Goal: Information Seeking & Learning: Learn about a topic

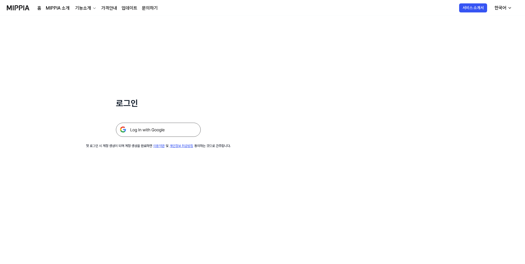
drag, startPoint x: 161, startPoint y: 122, endPoint x: 164, endPoint y: 129, distance: 6.8
click at [161, 122] on div at bounding box center [158, 123] width 85 height 28
click at [164, 129] on img at bounding box center [158, 130] width 85 height 14
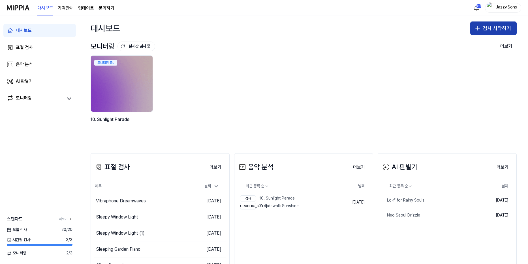
drag, startPoint x: 488, startPoint y: 25, endPoint x: 482, endPoint y: 28, distance: 6.9
click at [488, 25] on button "검사 시작하기" at bounding box center [493, 29] width 46 height 14
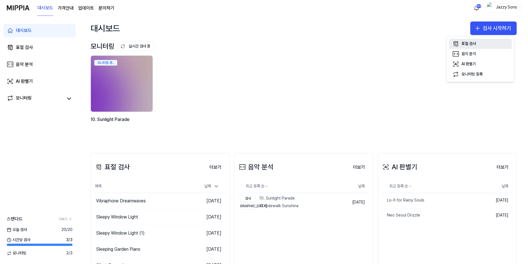
click at [455, 44] on icon "button" at bounding box center [454, 45] width 3 height 3
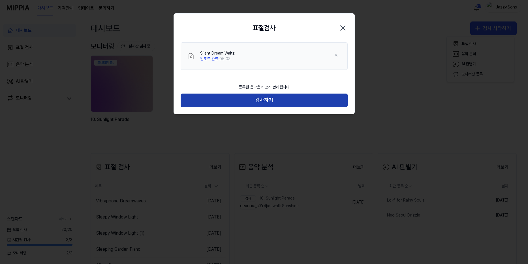
click at [279, 102] on button "검사하기" at bounding box center [263, 101] width 167 height 14
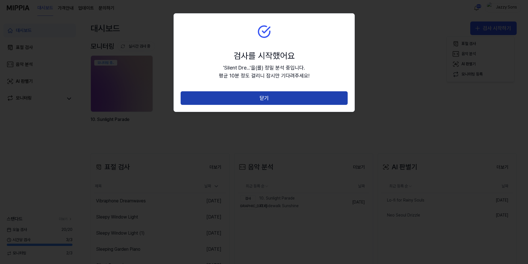
click at [283, 100] on button "닫기" at bounding box center [263, 98] width 167 height 14
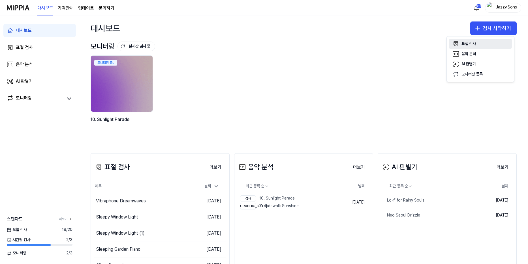
click at [477, 46] on button "표절 검사" at bounding box center [480, 44] width 63 height 10
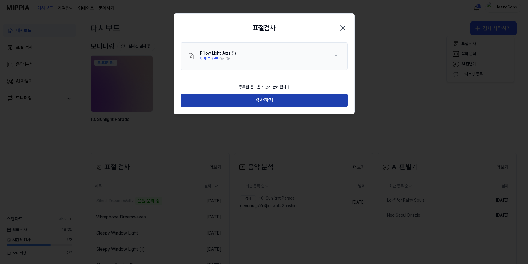
click at [268, 94] on button "검사하기" at bounding box center [263, 101] width 167 height 14
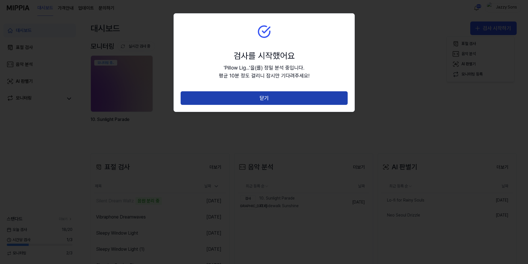
click at [267, 99] on button "닫기" at bounding box center [263, 98] width 167 height 14
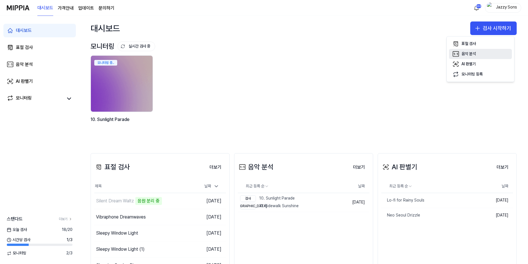
click at [480, 49] on button "음악 분석" at bounding box center [480, 54] width 63 height 10
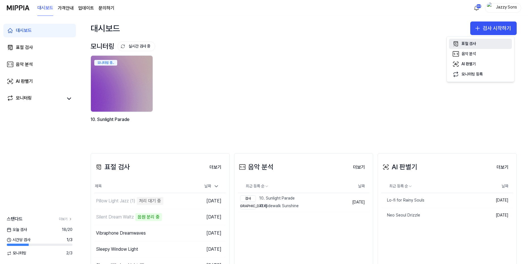
click at [476, 45] on button "표절 검사" at bounding box center [480, 44] width 63 height 10
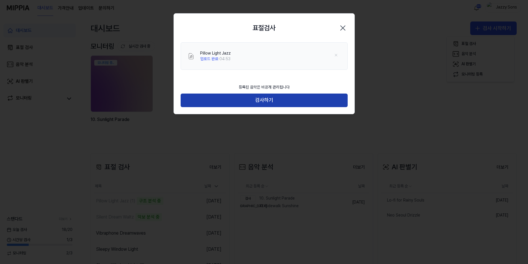
click at [230, 104] on button "검사하기" at bounding box center [263, 101] width 167 height 14
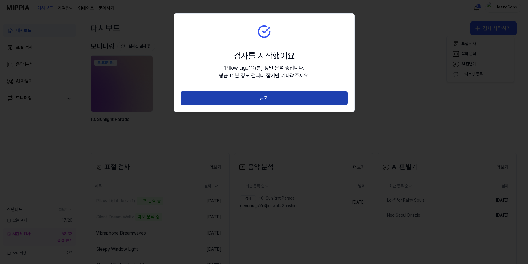
click at [246, 96] on button "닫기" at bounding box center [263, 98] width 167 height 14
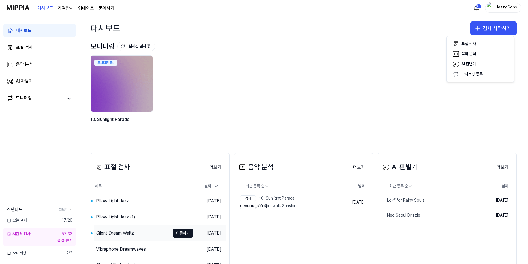
click at [115, 228] on div "Silent Dream Waltz" at bounding box center [132, 233] width 76 height 16
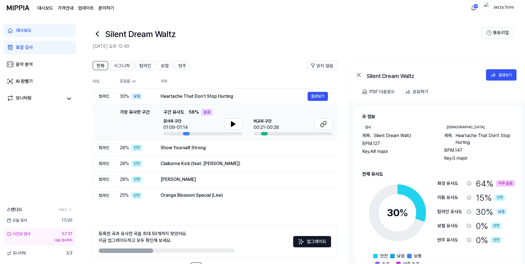
drag, startPoint x: 102, startPoint y: 137, endPoint x: 109, endPoint y: 138, distance: 6.9
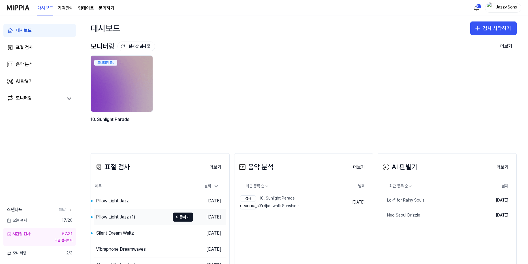
click at [107, 214] on div "Pillow Light Jazz (1)" at bounding box center [115, 217] width 39 height 7
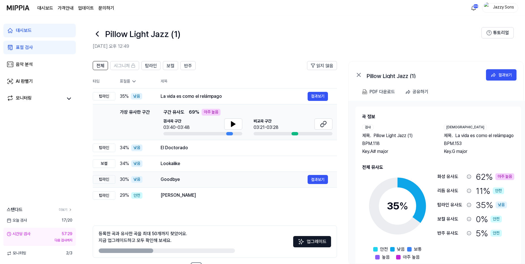
drag, startPoint x: 94, startPoint y: 187, endPoint x: 100, endPoint y: 186, distance: 5.4
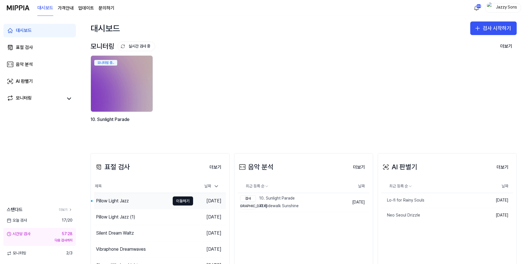
click at [114, 197] on div "Pillow Light Jazz" at bounding box center [132, 201] width 76 height 16
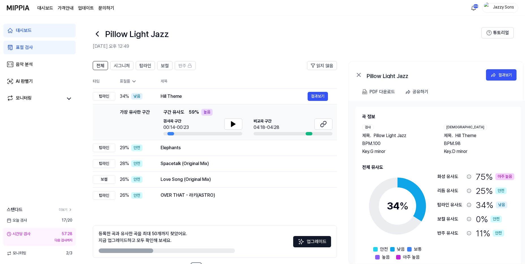
drag, startPoint x: 40, startPoint y: 169, endPoint x: 0, endPoint y: 48, distance: 127.1
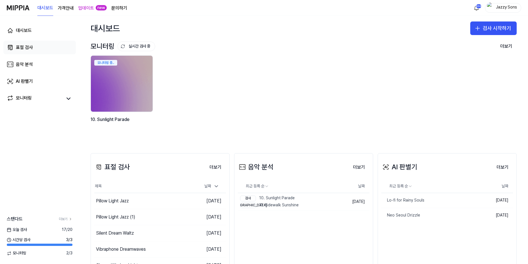
click at [41, 51] on link "표절 검사" at bounding box center [39, 48] width 72 height 14
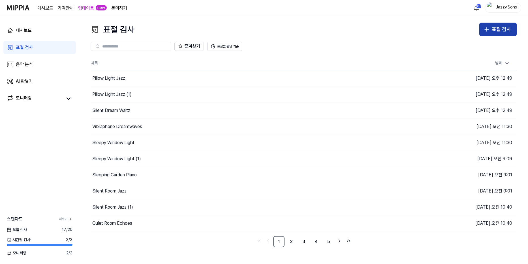
click at [489, 30] on icon "button" at bounding box center [486, 29] width 7 height 7
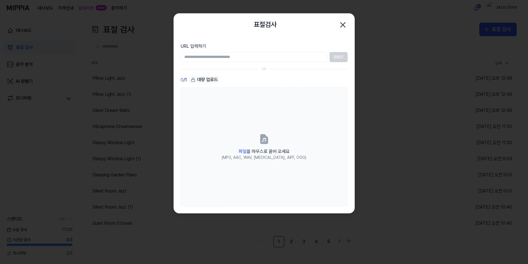
click at [198, 77] on div "대량 업로드" at bounding box center [204, 80] width 31 height 8
click at [203, 81] on div "대량 업로드" at bounding box center [204, 80] width 31 height 8
click at [193, 81] on icon at bounding box center [193, 80] width 5 height 5
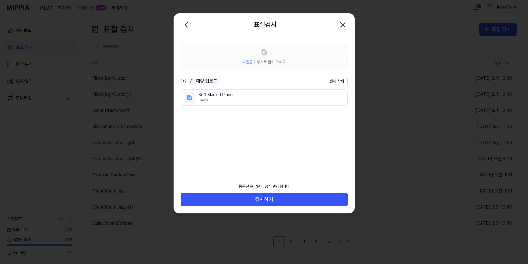
click at [193, 83] on icon at bounding box center [192, 81] width 5 height 5
click at [194, 80] on icon at bounding box center [192, 81] width 5 height 5
click at [199, 82] on div "대량 업로드" at bounding box center [203, 81] width 31 height 8
click at [338, 95] on icon at bounding box center [340, 97] width 5 height 5
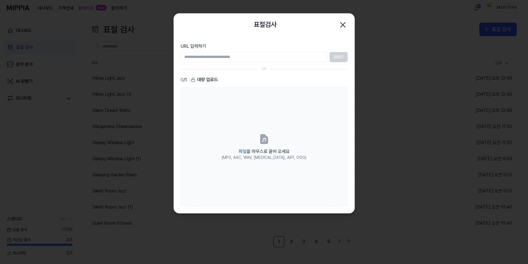
click at [193, 82] on icon at bounding box center [193, 80] width 5 height 5
click at [194, 79] on icon at bounding box center [193, 80] width 5 height 5
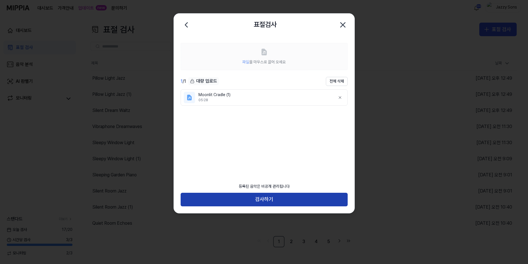
click at [257, 200] on button "검사하기" at bounding box center [263, 200] width 167 height 14
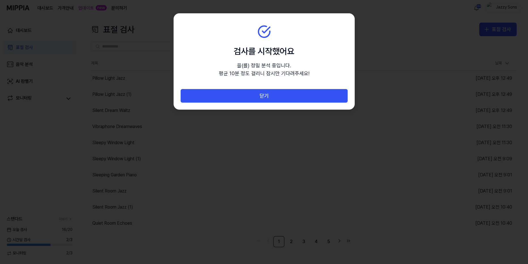
click at [263, 196] on div at bounding box center [264, 132] width 528 height 264
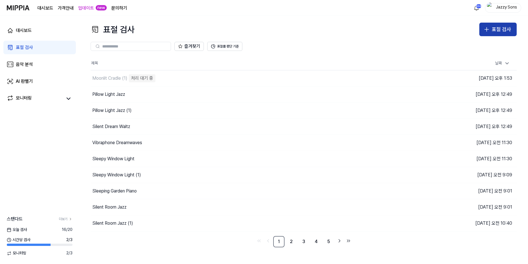
click at [488, 32] on icon "button" at bounding box center [486, 29] width 7 height 7
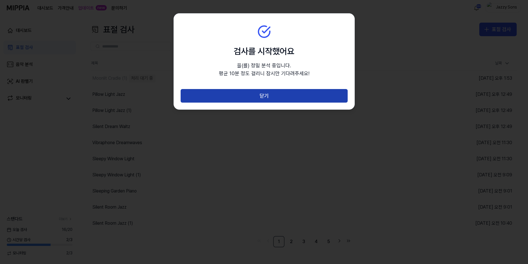
click at [250, 99] on button "닫기" at bounding box center [263, 96] width 167 height 14
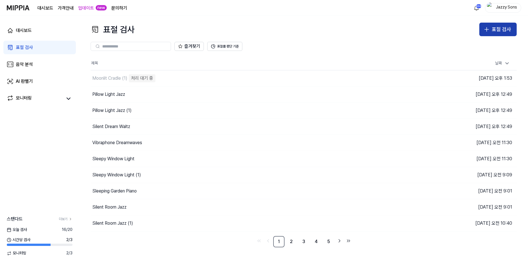
click at [498, 27] on div "표절 검사" at bounding box center [500, 29] width 19 height 8
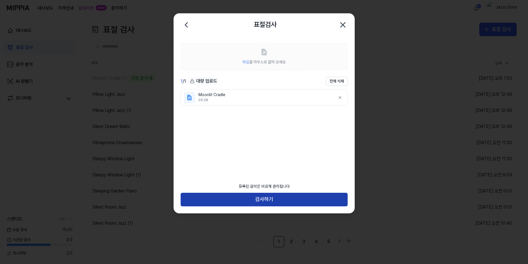
click at [223, 199] on button "검사하기" at bounding box center [263, 200] width 167 height 14
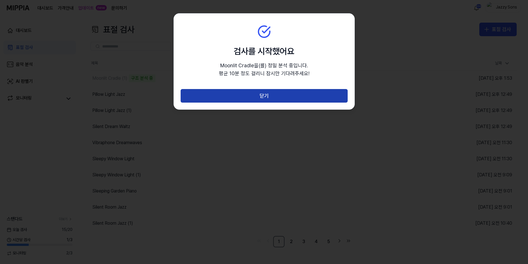
click at [269, 99] on button "닫기" at bounding box center [263, 96] width 167 height 14
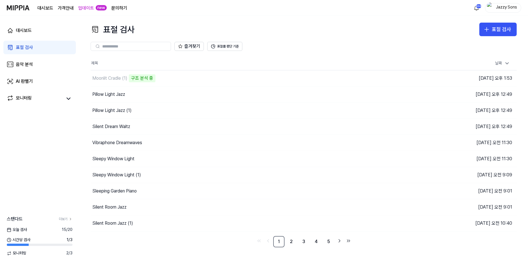
click at [501, 38] on div "즐겨찾기 표절률 판단 기준" at bounding box center [304, 46] width 426 height 20
click at [501, 30] on div "표절 검사" at bounding box center [500, 29] width 19 height 8
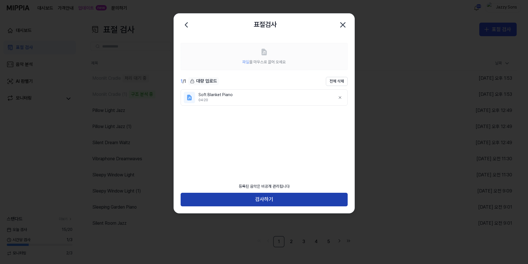
click at [275, 203] on button "검사하기" at bounding box center [263, 200] width 167 height 14
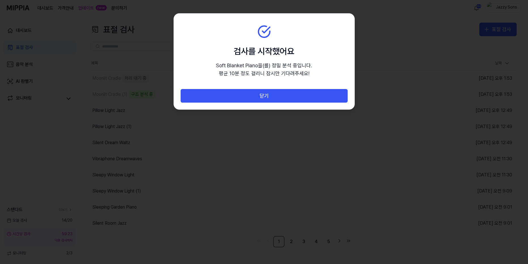
click at [263, 105] on div "닫기" at bounding box center [264, 99] width 180 height 20
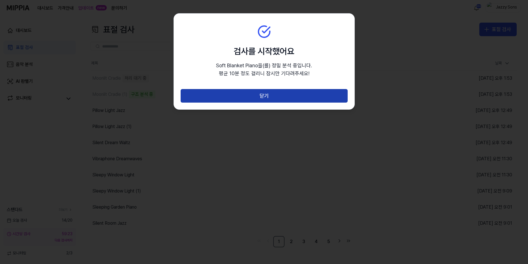
click at [271, 99] on button "닫기" at bounding box center [263, 96] width 167 height 14
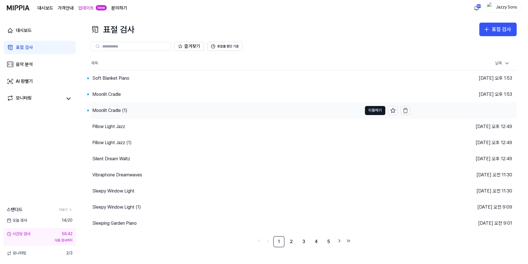
click at [117, 109] on div "Moonlit Cradle (1)" at bounding box center [109, 110] width 35 height 7
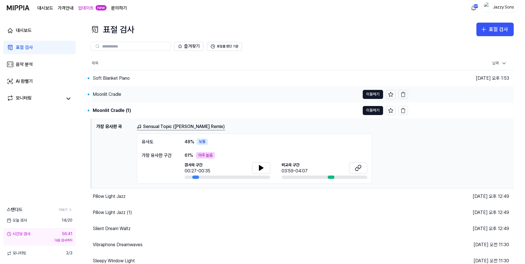
click at [106, 96] on div "Moonlit Cradle" at bounding box center [107, 94] width 29 height 7
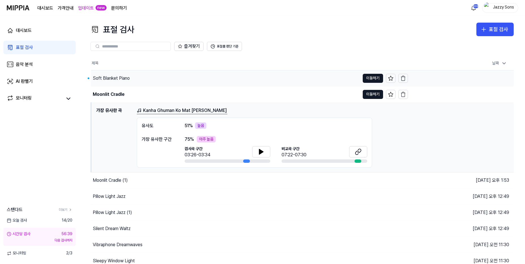
click at [106, 76] on div "Soft Blanket Piano" at bounding box center [111, 78] width 37 height 7
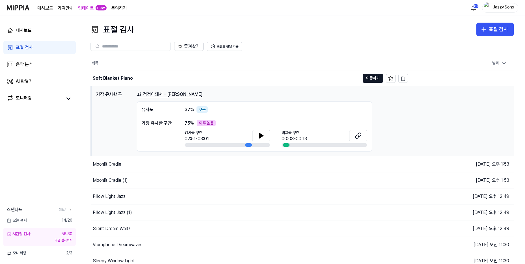
click at [28, 49] on div "표절 검사" at bounding box center [24, 47] width 17 height 7
drag, startPoint x: 96, startPoint y: 13, endPoint x: 93, endPoint y: 12, distance: 4.2
click at [96, 13] on div "업데이트 new" at bounding box center [92, 8] width 29 height 16
click at [88, 9] on link "업데이트" at bounding box center [86, 8] width 16 height 7
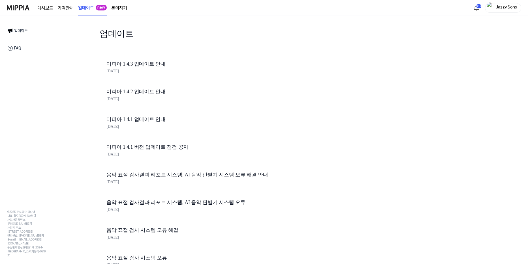
click at [150, 70] on div "[DATE]" at bounding box center [202, 71] width 192 height 6
click at [142, 65] on link "미피아 1.4.3 업데이트 안내" at bounding box center [202, 64] width 192 height 8
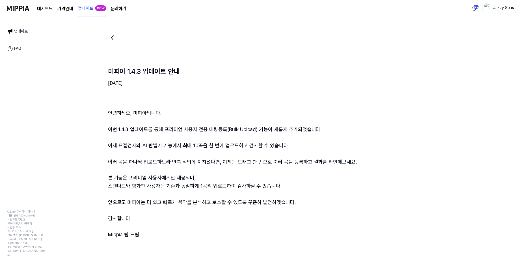
scroll to position [3, 0]
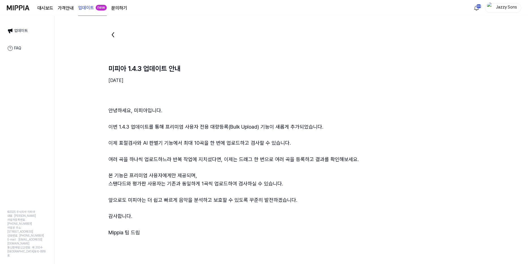
click at [498, 9] on div "Jazzy Sons" at bounding box center [506, 8] width 22 height 6
click at [478, 41] on link "계정" at bounding box center [484, 41] width 65 height 6
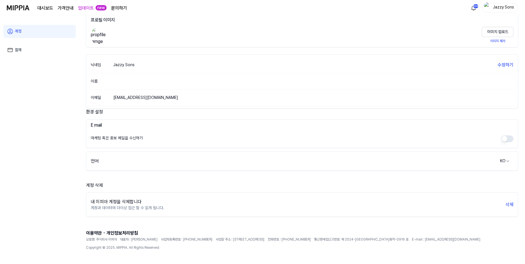
scroll to position [37, 0]
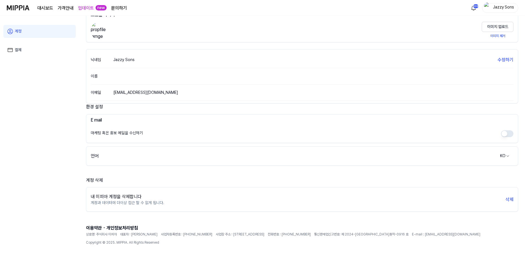
click at [26, 55] on link "결제" at bounding box center [39, 50] width 72 height 13
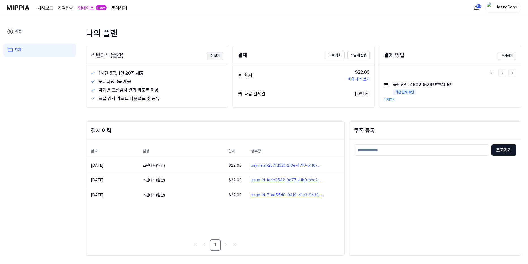
click at [210, 54] on button "더 보기" at bounding box center [215, 56] width 17 height 8
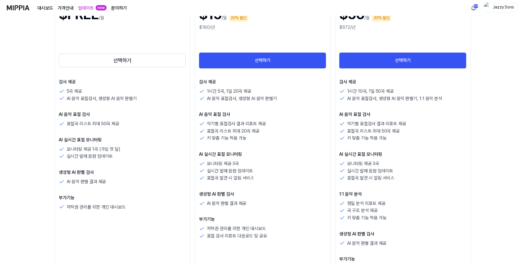
scroll to position [113, 0]
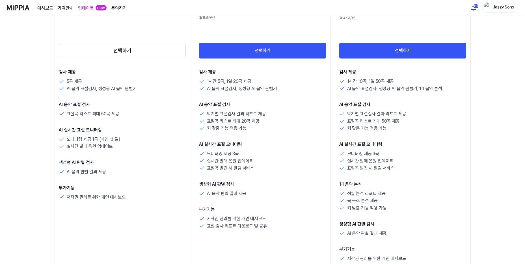
drag, startPoint x: 282, startPoint y: 177, endPoint x: 281, endPoint y: 173, distance: 4.9
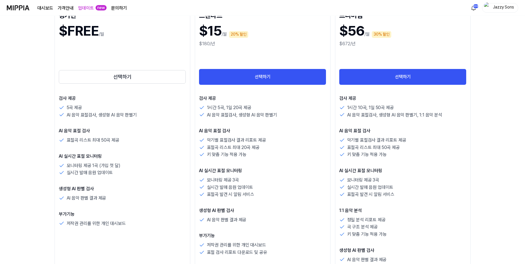
scroll to position [57, 0]
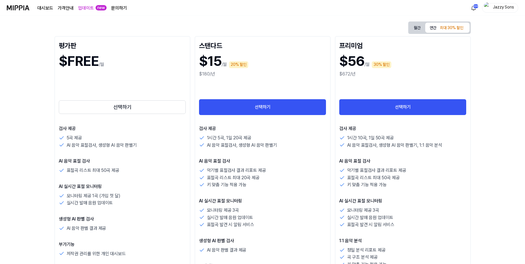
click at [421, 29] on button "월간" at bounding box center [418, 27] width 16 height 9
click at [437, 29] on button "연간 최대 30% 할인" at bounding box center [447, 28] width 44 height 10
click at [22, 2] on img at bounding box center [18, 8] width 23 height 16
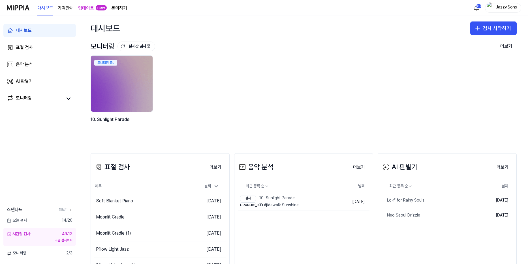
click at [57, 171] on div "대시보드 표절 검사 음악 분석 AI 판별기 모니터링 스탠다드 더보기 [DATE] 검사 14 / 20 시간당 검사 49:13 다음 검사까지 모니…" at bounding box center [39, 140] width 79 height 248
click at [20, 44] on link "표절 검사" at bounding box center [39, 48] width 72 height 14
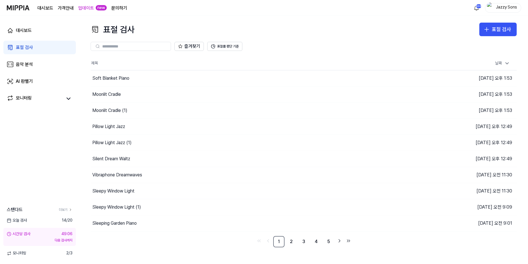
click at [66, 223] on span "14 / 20" at bounding box center [67, 221] width 11 height 6
drag, startPoint x: 63, startPoint y: 218, endPoint x: 63, endPoint y: 233, distance: 15.0
click at [62, 218] on div "스탠다드 더보기 [DATE] 검사 14 / 20 시간당 검사 49:05 다음 검사까지 모니터링 2 / 3" at bounding box center [39, 232] width 79 height 50
click at [59, 241] on div "다음 검사까지" at bounding box center [40, 240] width 66 height 5
click at [60, 211] on link "더보기" at bounding box center [66, 210] width 14 height 5
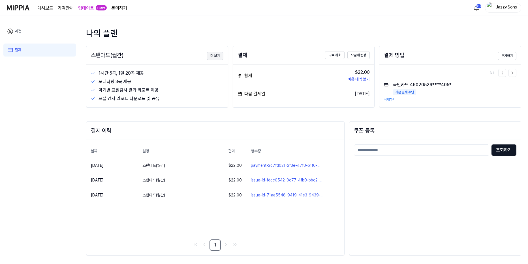
click at [210, 57] on button "더 보기" at bounding box center [215, 56] width 17 height 8
click at [115, 8] on link "문의하기" at bounding box center [119, 8] width 16 height 7
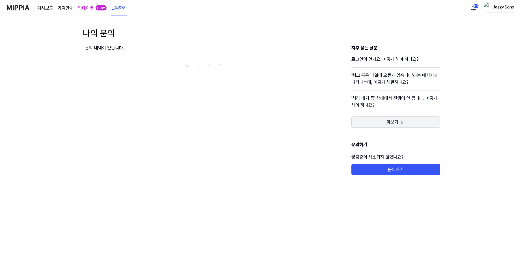
click at [404, 121] on icon at bounding box center [402, 122] width 7 height 7
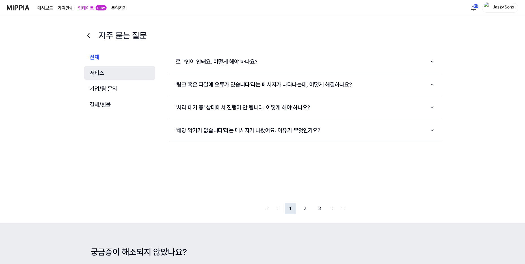
click at [104, 78] on button "서비스" at bounding box center [120, 73] width 72 height 14
click at [106, 88] on button "기업/팀 문의" at bounding box center [120, 89] width 72 height 14
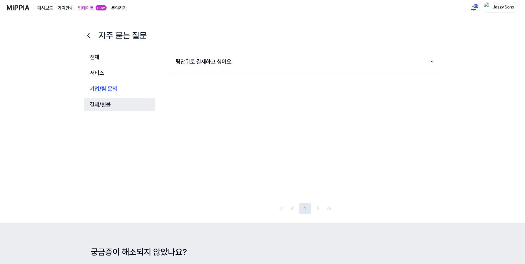
click at [106, 108] on button "결제/환불" at bounding box center [120, 105] width 72 height 14
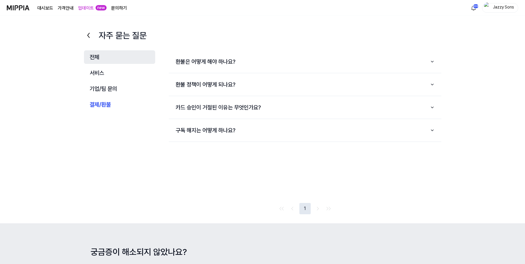
click at [95, 57] on button "전체" at bounding box center [120, 57] width 72 height 14
